Goal: Task Accomplishment & Management: Complete application form

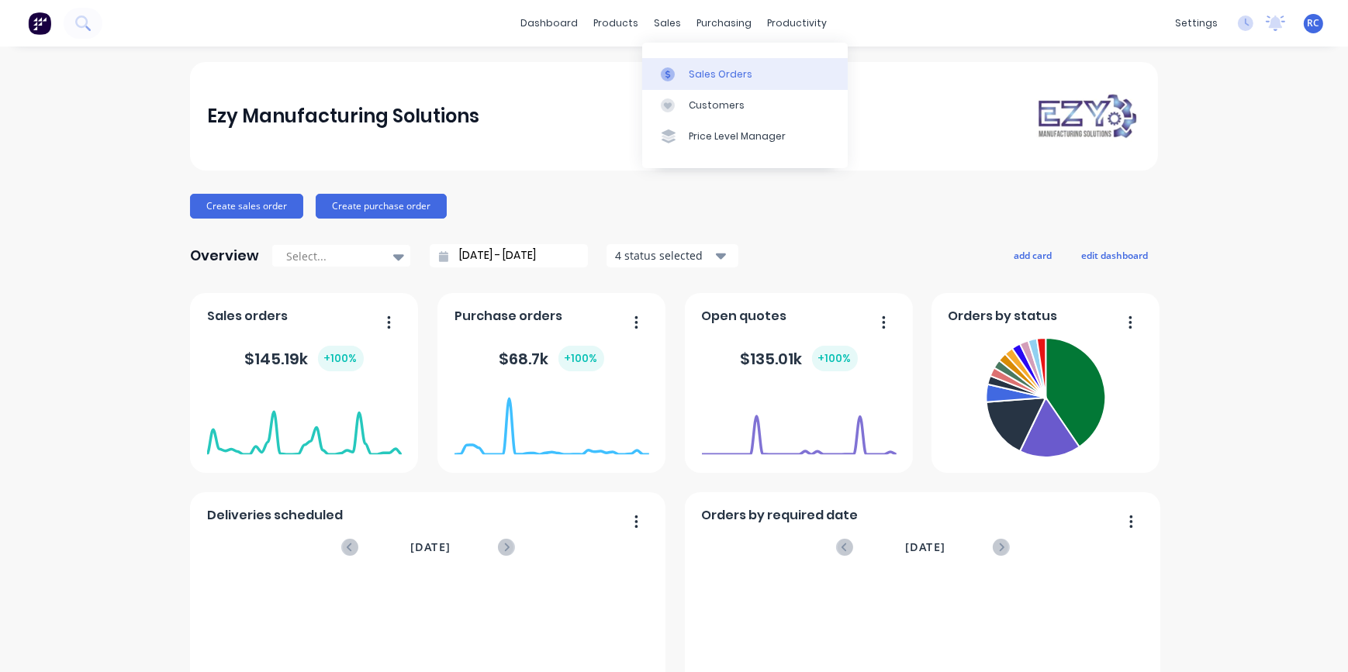
click at [672, 70] on icon at bounding box center [668, 74] width 14 height 14
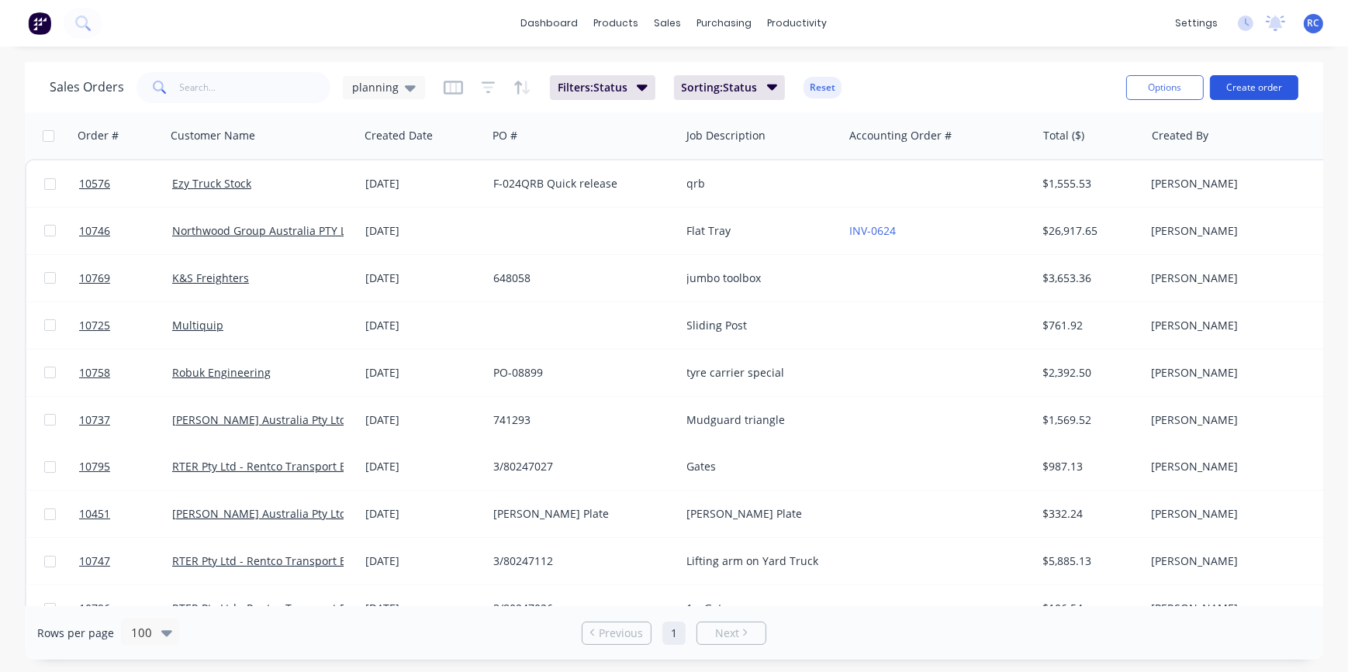
click at [1234, 83] on button "Create order" at bounding box center [1254, 87] width 88 height 25
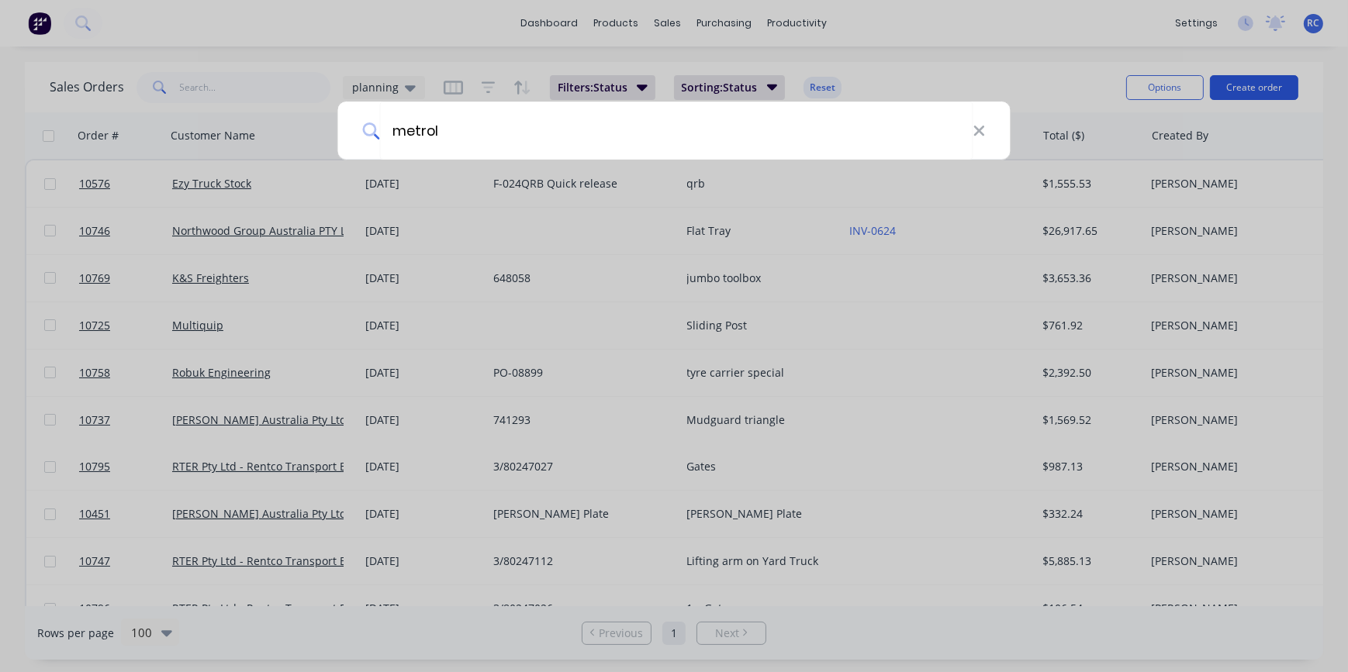
type input "metrol"
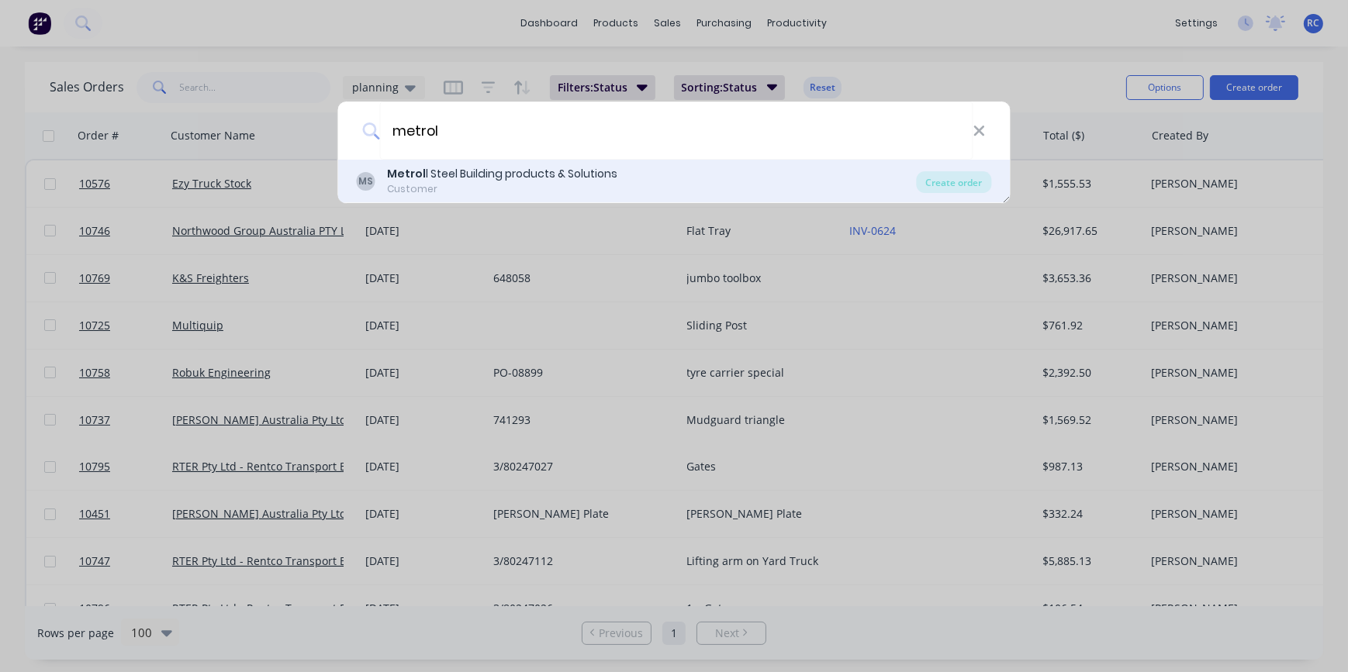
click at [501, 194] on div "Customer" at bounding box center [503, 189] width 230 height 14
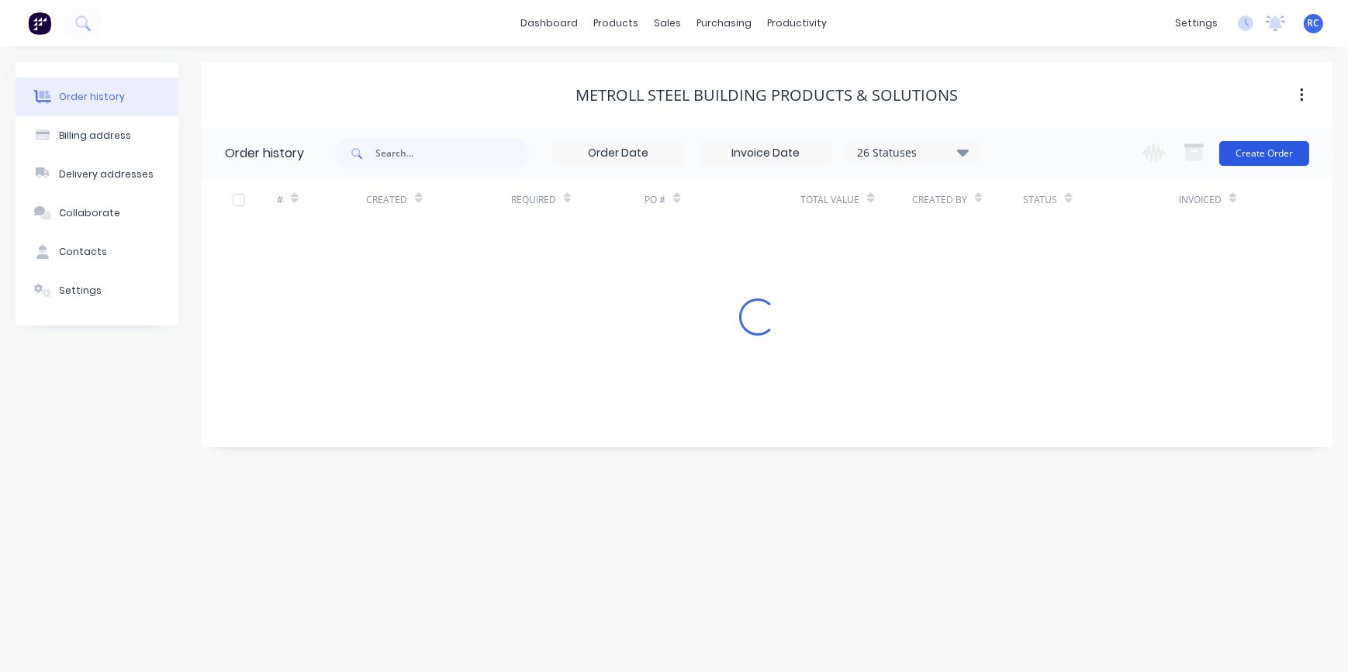
click at [1239, 145] on button "Create Order" at bounding box center [1264, 153] width 90 height 25
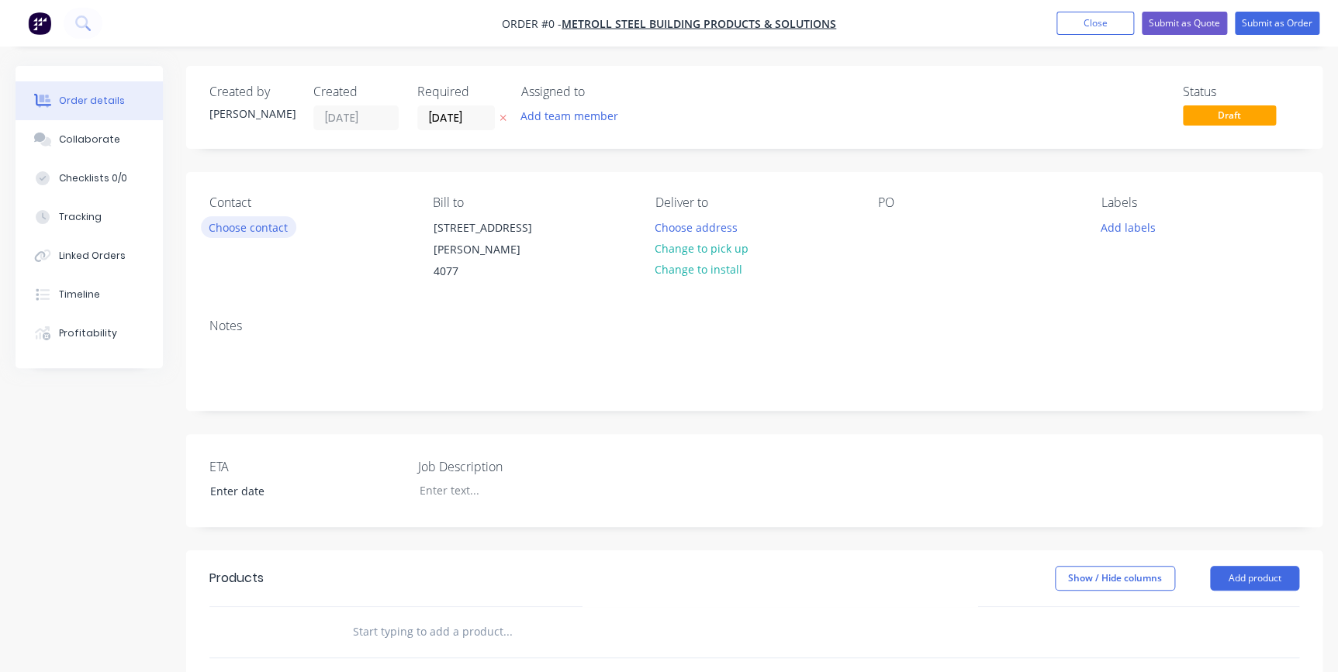
click at [269, 225] on button "Choose contact" at bounding box center [248, 226] width 95 height 21
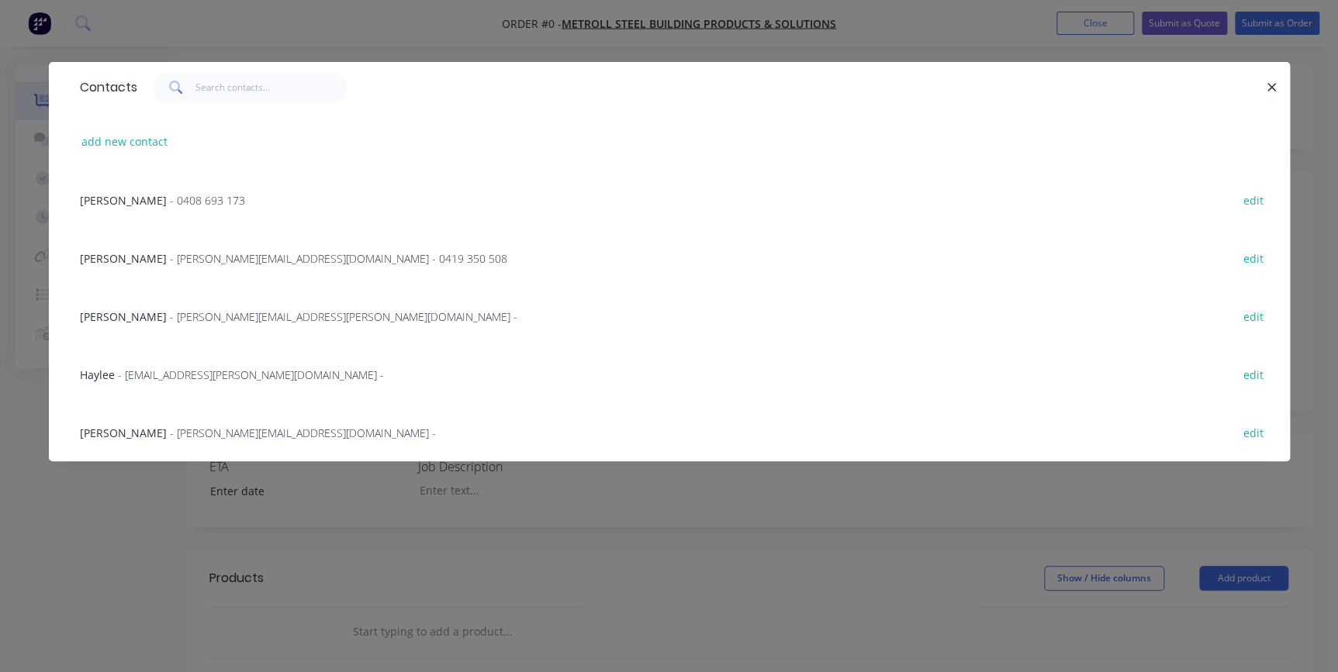
click at [151, 248] on div "[PERSON_NAME] - [PERSON_NAME][EMAIL_ADDRESS][DOMAIN_NAME] - 0419 350 508 edit" at bounding box center [669, 258] width 1194 height 58
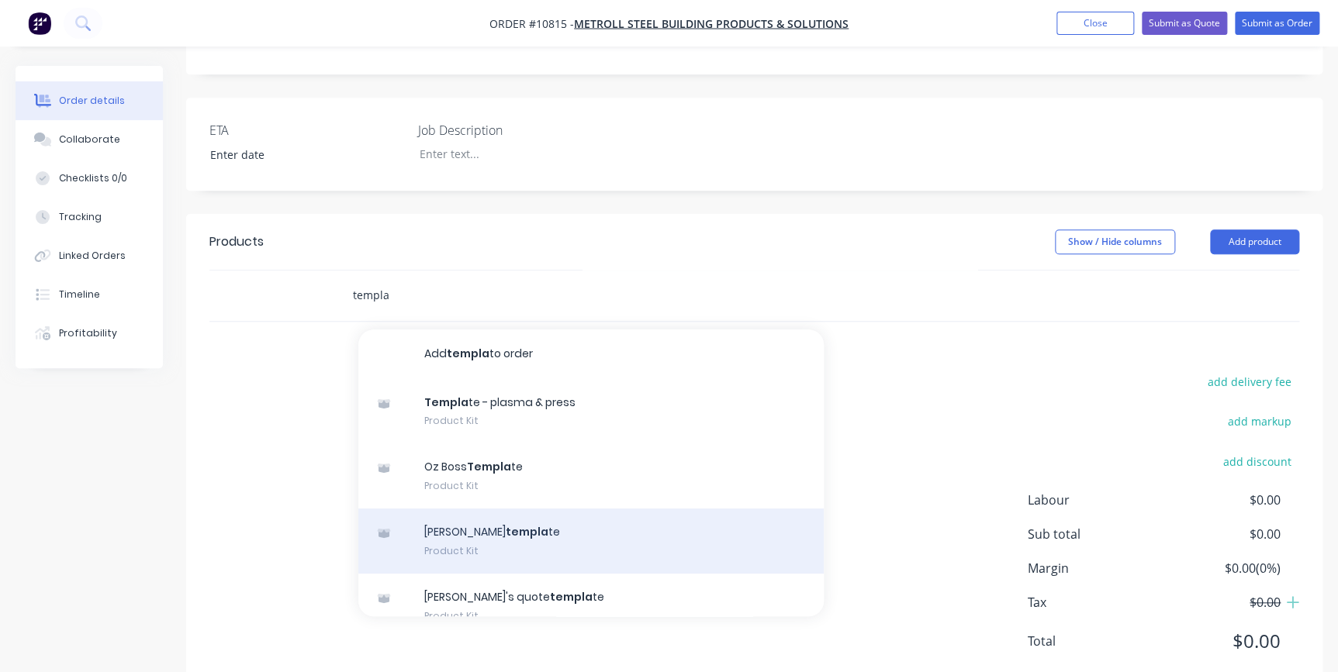
scroll to position [211, 0]
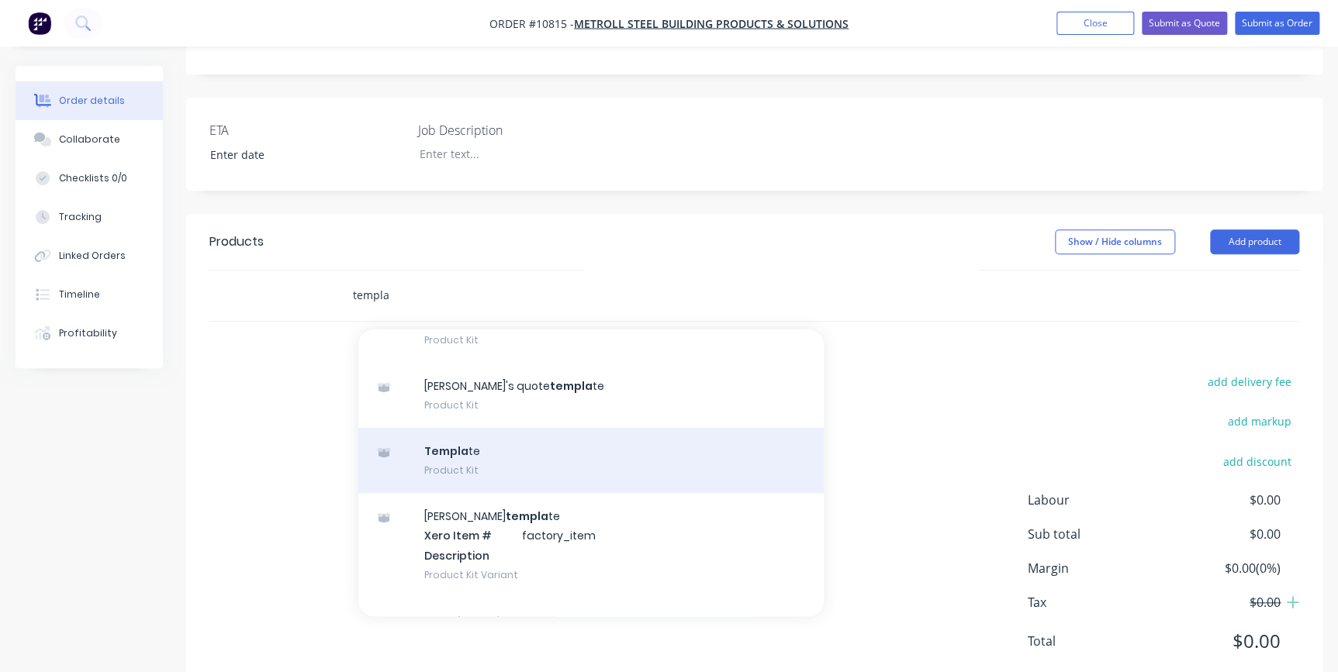
type input "templa"
click at [473, 428] on div "Templa te Product Kit" at bounding box center [590, 460] width 465 height 65
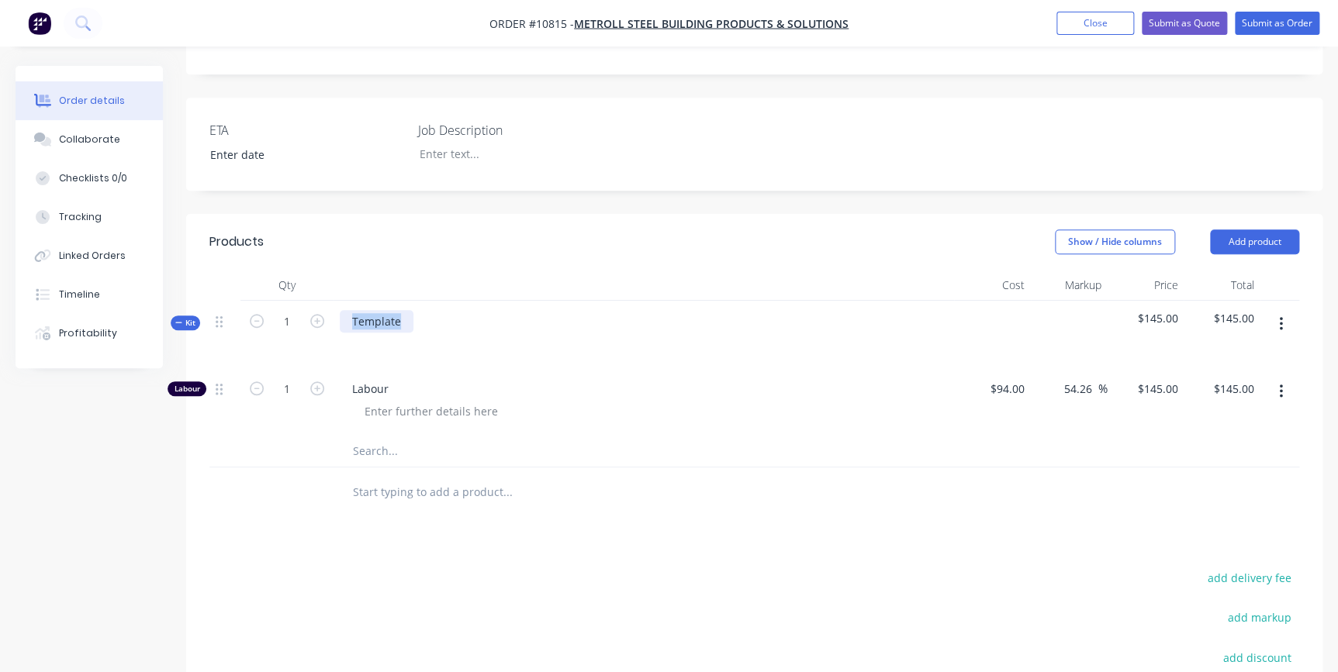
drag, startPoint x: 398, startPoint y: 283, endPoint x: 348, endPoint y: 275, distance: 50.4
click at [348, 310] on div "Template" at bounding box center [377, 321] width 74 height 22
